Goal: Register for event/course: Sign up to attend an event or enroll in a course

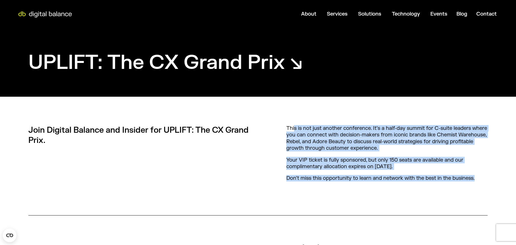
drag, startPoint x: 482, startPoint y: 178, endPoint x: 281, endPoint y: 131, distance: 206.9
click at [290, 128] on div "This is not just another conference. It’s a half-day summit for C-suite leaders…" at bounding box center [386, 156] width 201 height 62
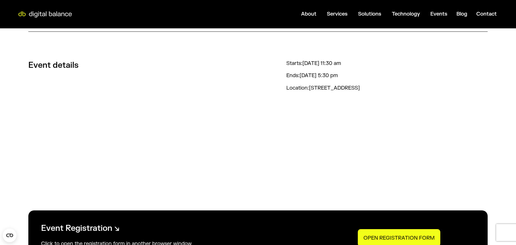
scroll to position [184, 0]
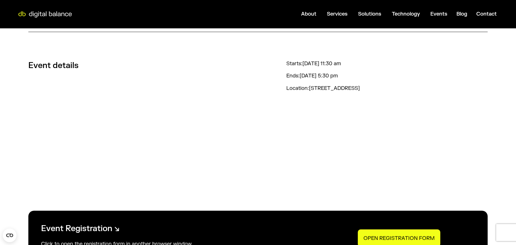
drag, startPoint x: 349, startPoint y: 63, endPoint x: 372, endPoint y: 79, distance: 27.5
click at [372, 79] on div "Starts: [DATE] 11:30 am Ends: [DATE] 5:30 pm Location: [STREET_ADDRESS]" at bounding box center [386, 121] width 201 height 122
click at [371, 79] on div "Ends: [DATE] 5:30 pm" at bounding box center [386, 76] width 201 height 7
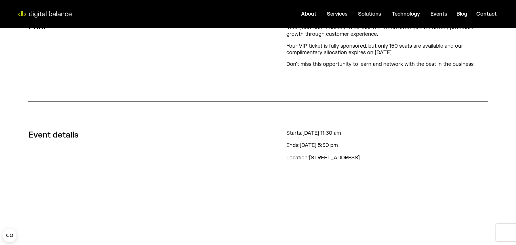
scroll to position [0, 0]
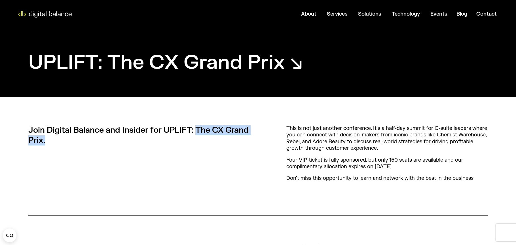
drag, startPoint x: 210, startPoint y: 139, endPoint x: 195, endPoint y: 129, distance: 17.5
click at [196, 129] on p "Join Digital Balance and Insider for UPLIFT: The CX Grand Prix." at bounding box center [143, 135] width 230 height 21
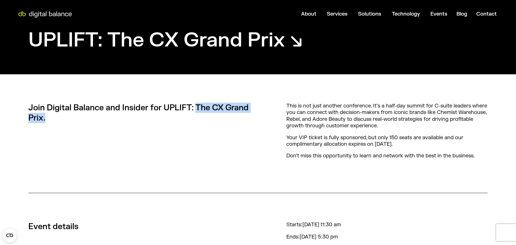
scroll to position [23, 0]
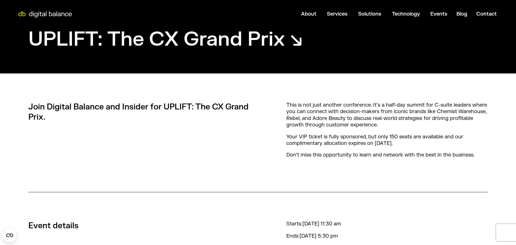
click at [363, 130] on div "This is not just another conference. It’s a half-day summit for C-suite leaders…" at bounding box center [386, 133] width 201 height 62
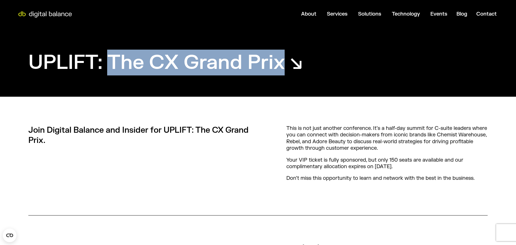
drag, startPoint x: 287, startPoint y: 66, endPoint x: 109, endPoint y: 60, distance: 178.5
click at [109, 60] on h1 "UPLIFT: The CX Grand Prix ↘︎" at bounding box center [165, 63] width 275 height 26
